Goal: Information Seeking & Learning: Learn about a topic

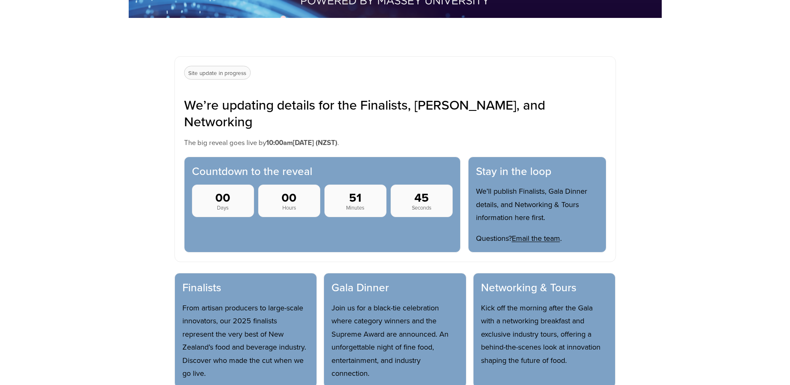
scroll to position [291, 0]
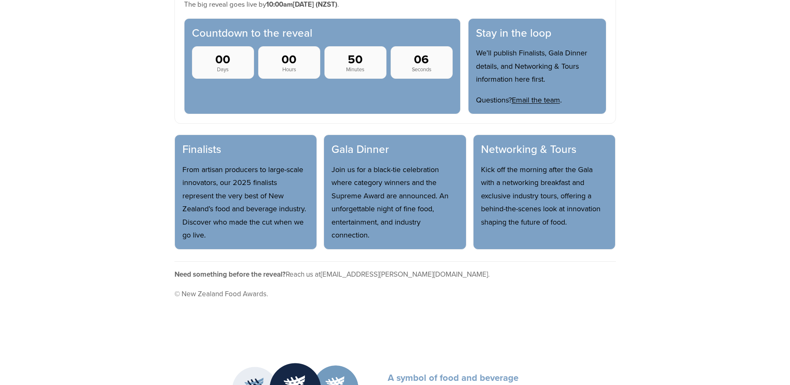
scroll to position [416, 0]
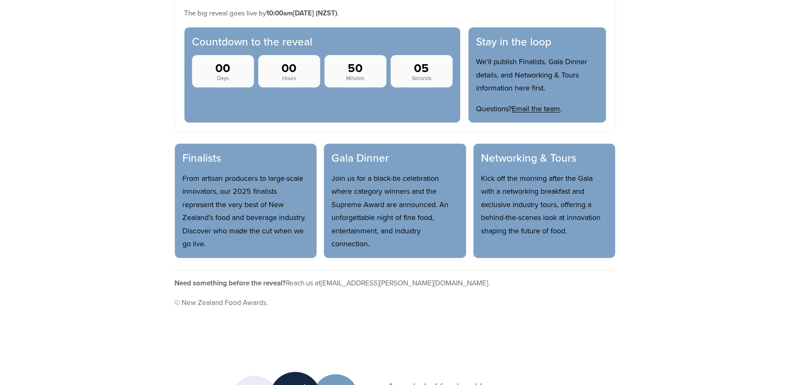
click at [539, 172] on p "Kick off the morning after the Gala with a networking breakfast and exclusive i…" at bounding box center [544, 205] width 127 height 66
click at [532, 151] on h3 "Networking & Tours" at bounding box center [544, 158] width 127 height 14
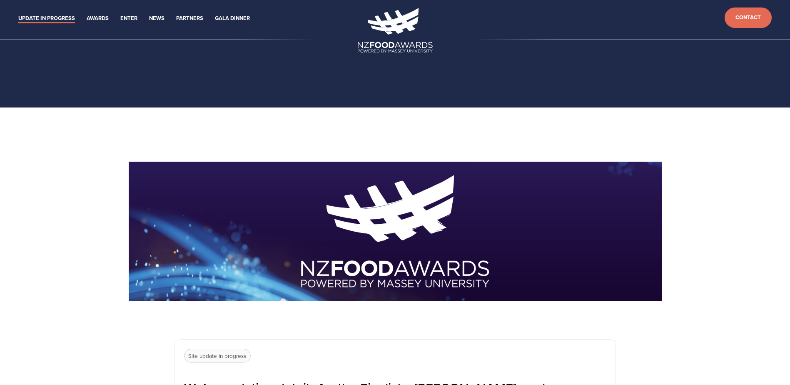
scroll to position [0, 0]
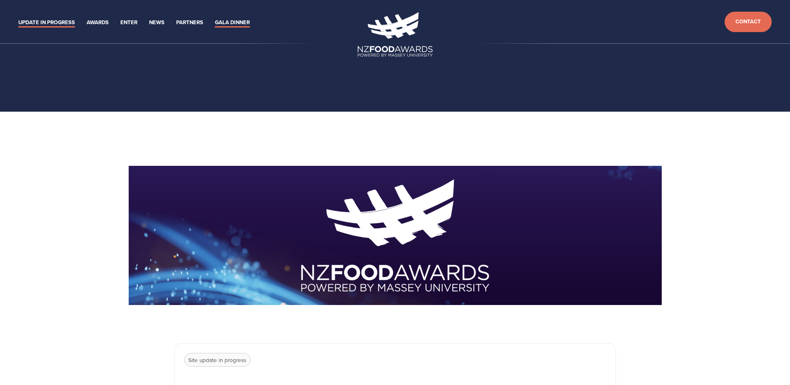
click at [234, 23] on link "Gala Dinner" at bounding box center [232, 23] width 35 height 10
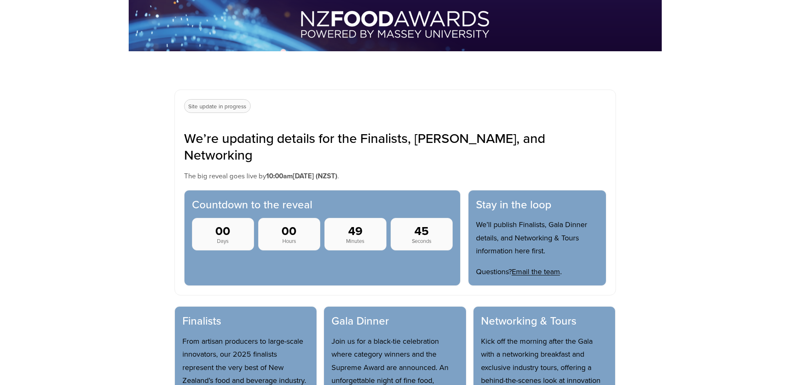
scroll to position [333, 0]
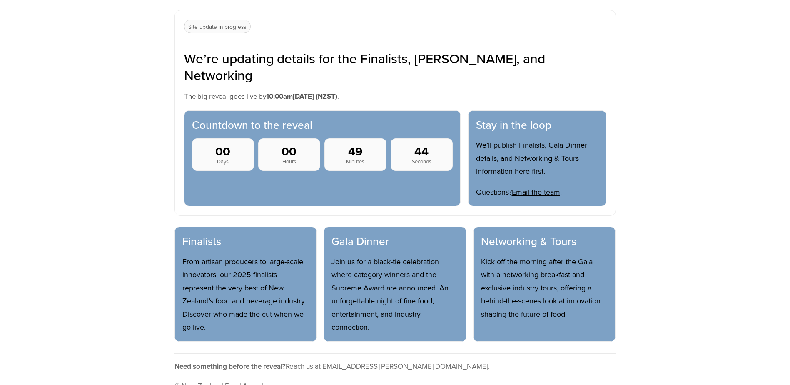
click at [345, 266] on p "Join us for a black-tie celebration where category winners and the Supreme Awar…" at bounding box center [394, 294] width 127 height 79
